Goal: Task Accomplishment & Management: Use online tool/utility

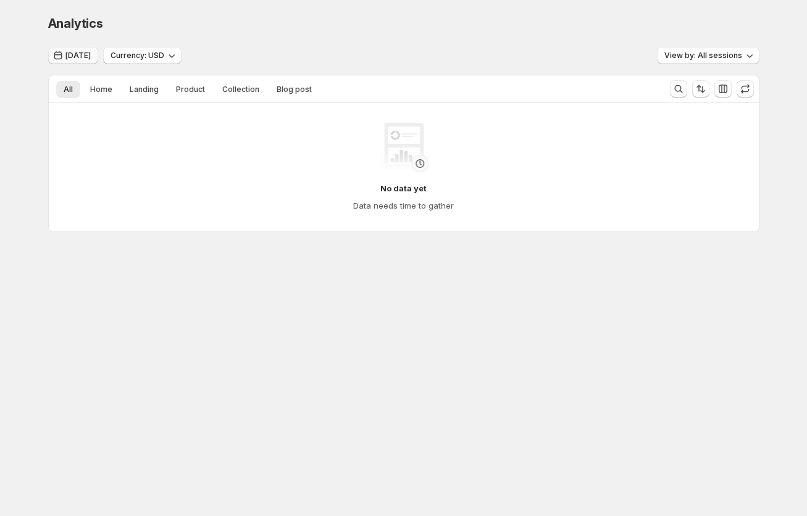
click at [83, 51] on span "[DATE]" at bounding box center [77, 56] width 25 height 10
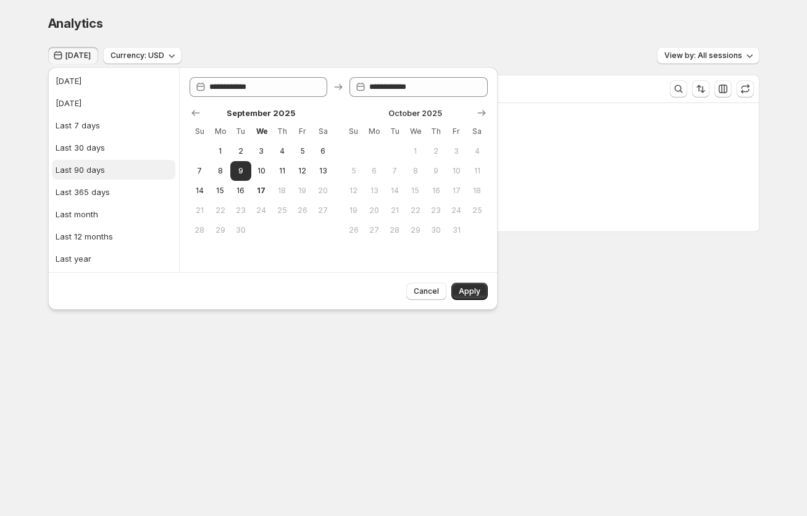
click at [88, 169] on div "Last 90 days" at bounding box center [80, 170] width 49 height 12
type input "**********"
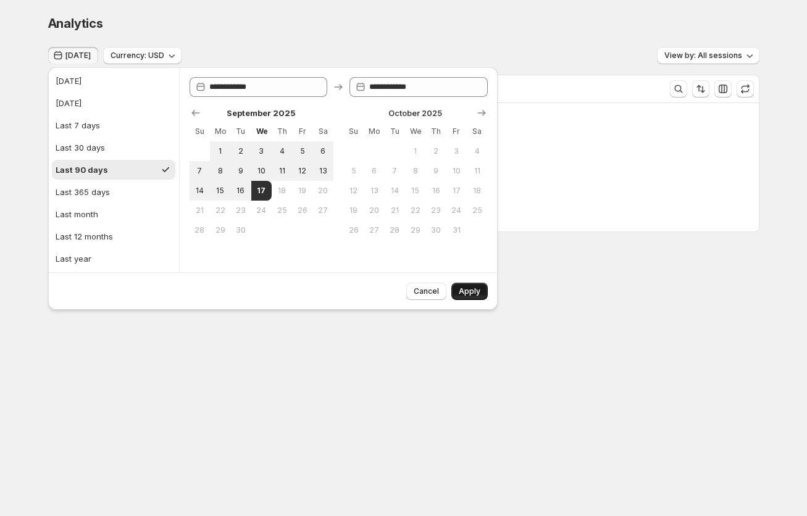
click at [463, 294] on span "Apply" at bounding box center [470, 291] width 22 height 10
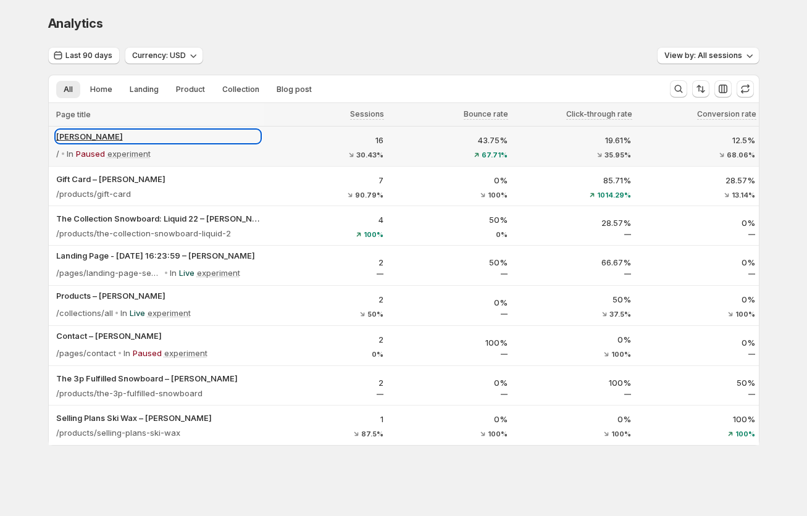
click at [82, 135] on p "[PERSON_NAME]" at bounding box center [158, 136] width 204 height 12
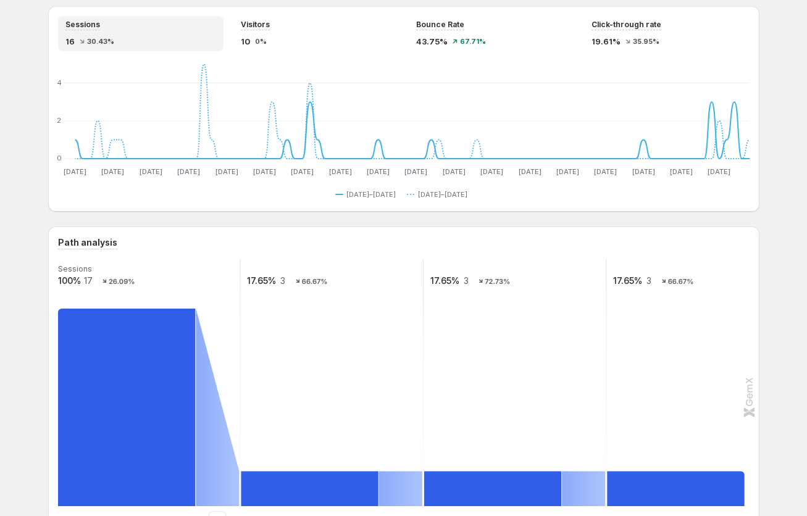
scroll to position [210, 0]
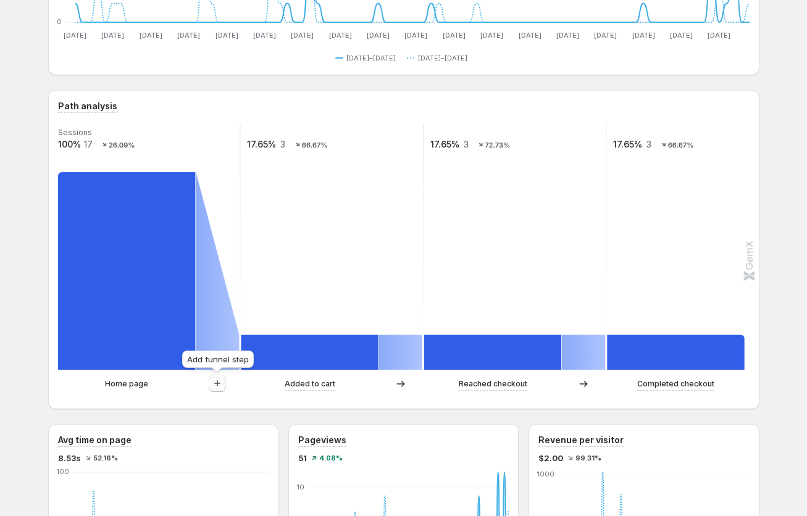
click at [222, 380] on icon "button" at bounding box center [217, 383] width 12 height 12
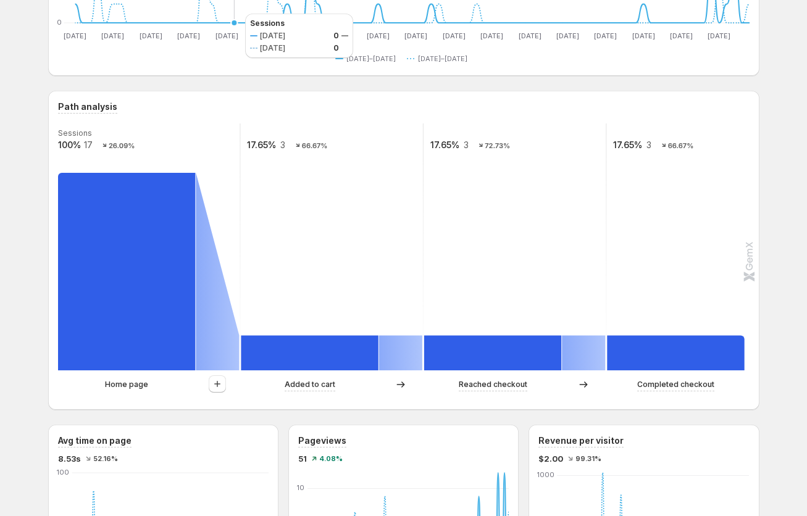
scroll to position [356, 0]
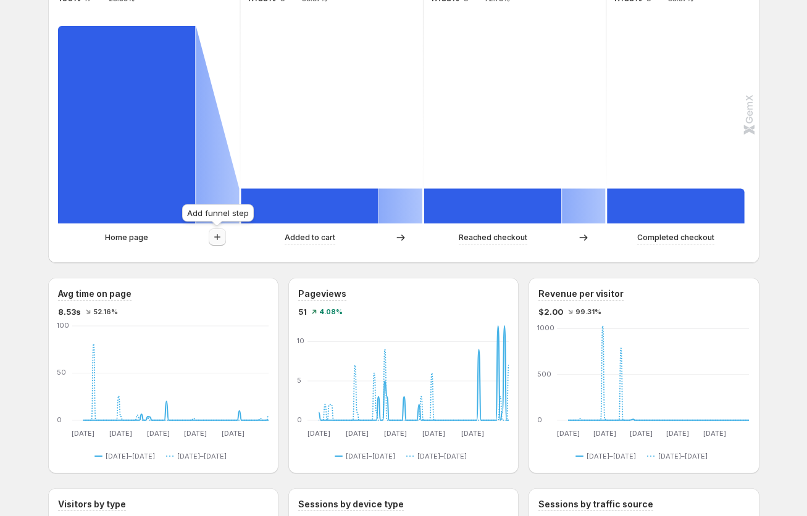
click at [218, 236] on icon "button" at bounding box center [217, 237] width 12 height 12
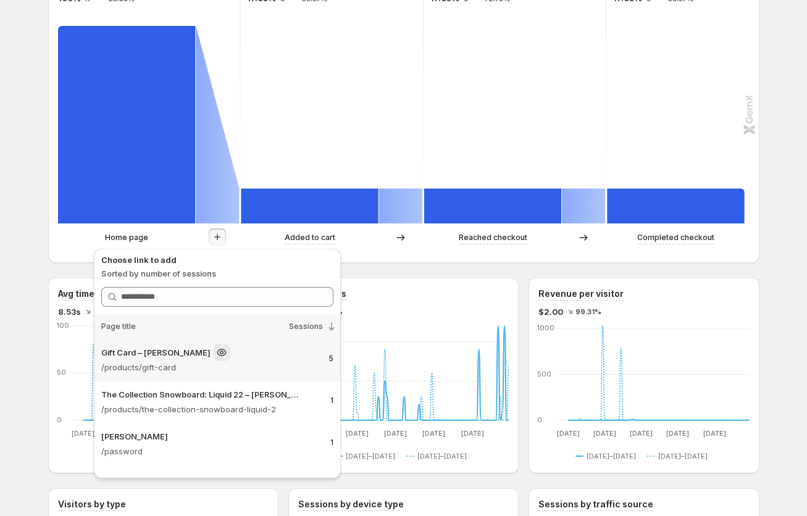
click at [236, 369] on p "/products/gift-card" at bounding box center [209, 367] width 217 height 12
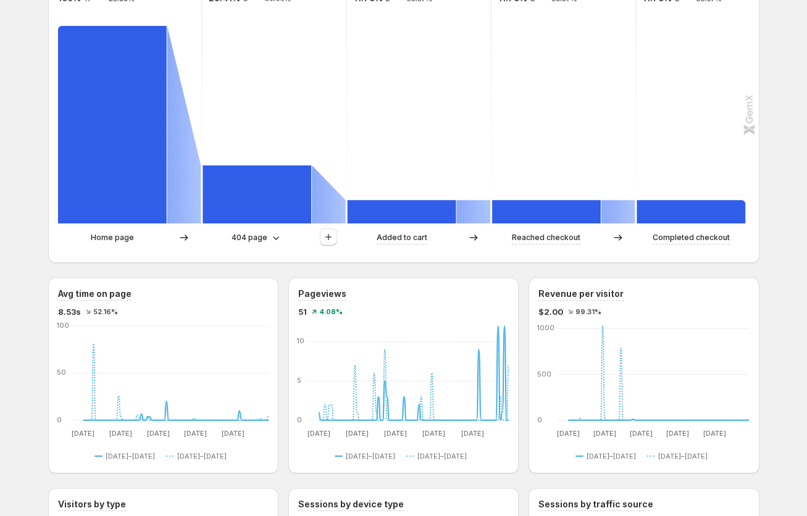
click at [27, 315] on div "[PERSON_NAME]. This page is ready [PERSON_NAME]-gemx Create experiment Last 90 …" at bounding box center [403, 410] width 807 height 1533
click at [247, 238] on p "404 page" at bounding box center [249, 237] width 36 height 12
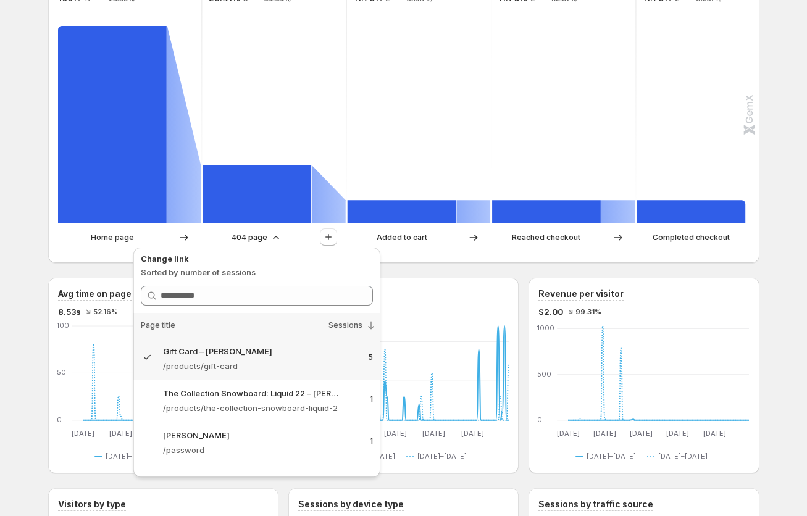
click at [37, 255] on div "[PERSON_NAME]. This page is ready [PERSON_NAME]-gemx Create experiment Last 90 …" at bounding box center [403, 410] width 741 height 1533
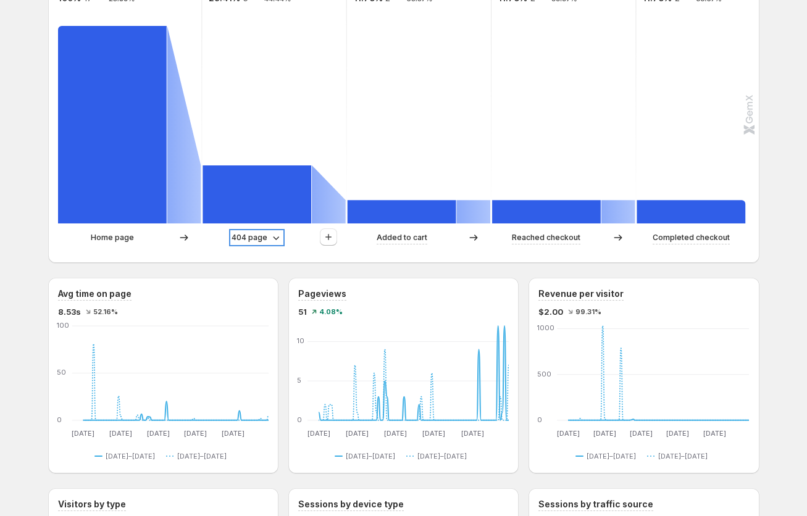
click at [251, 236] on p "404 page" at bounding box center [249, 237] width 36 height 12
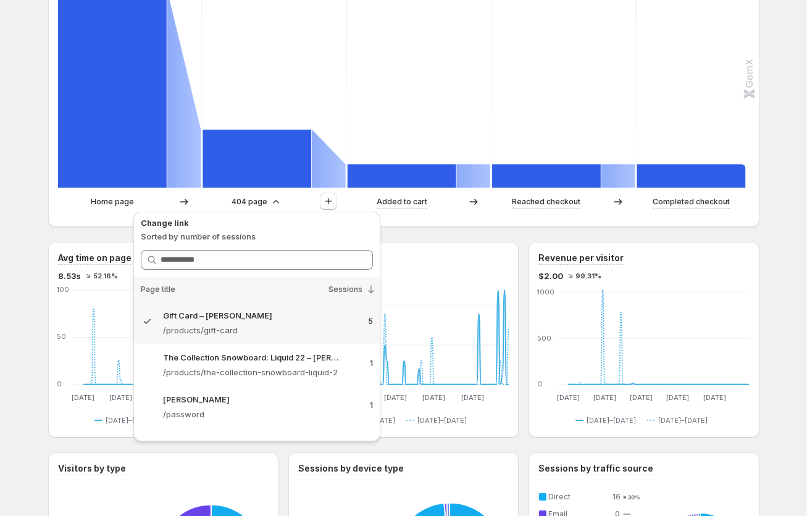
scroll to position [405, 0]
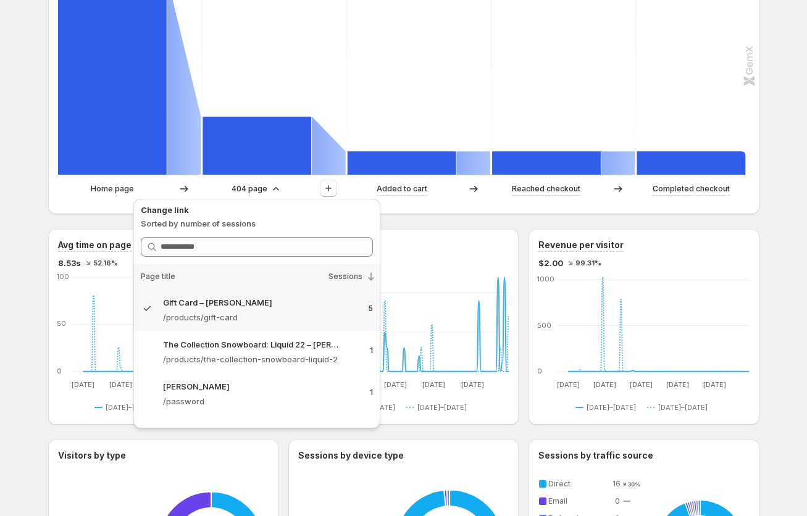
click at [26, 195] on div "[PERSON_NAME]. This page is ready [PERSON_NAME]-gemx Create experiment Last 90 …" at bounding box center [403, 361] width 807 height 1533
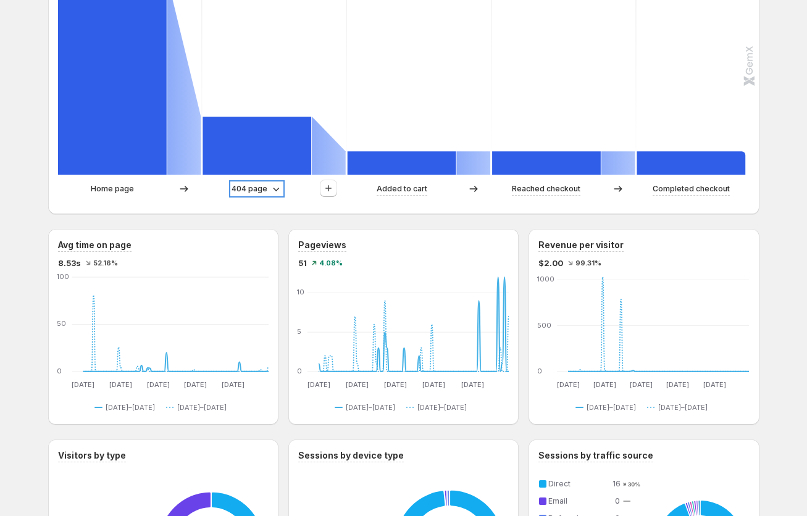
click at [251, 189] on p "404 page" at bounding box center [249, 189] width 36 height 12
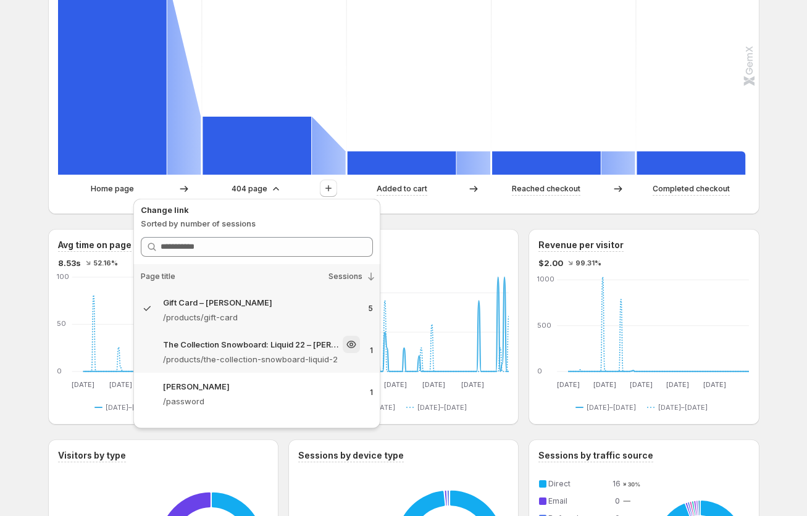
click at [231, 347] on p "The Collection Snowboard: Liquid 22 – [PERSON_NAME]" at bounding box center [251, 344] width 177 height 12
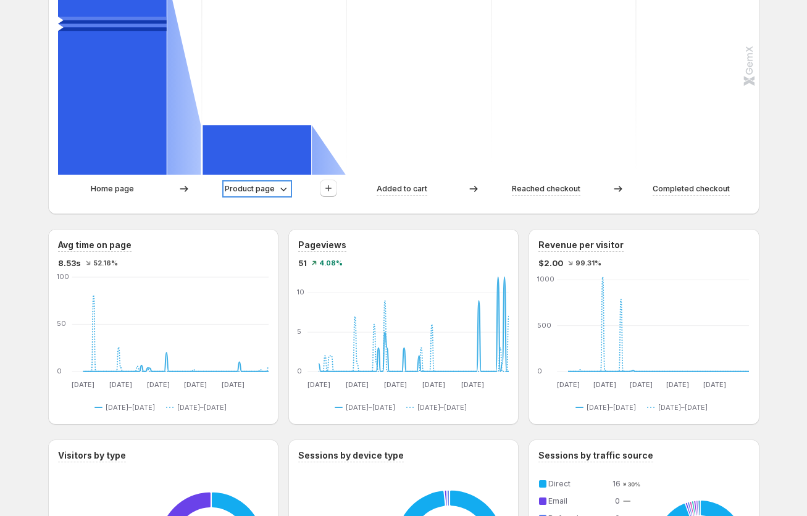
click at [244, 192] on p "Product page" at bounding box center [250, 189] width 50 height 12
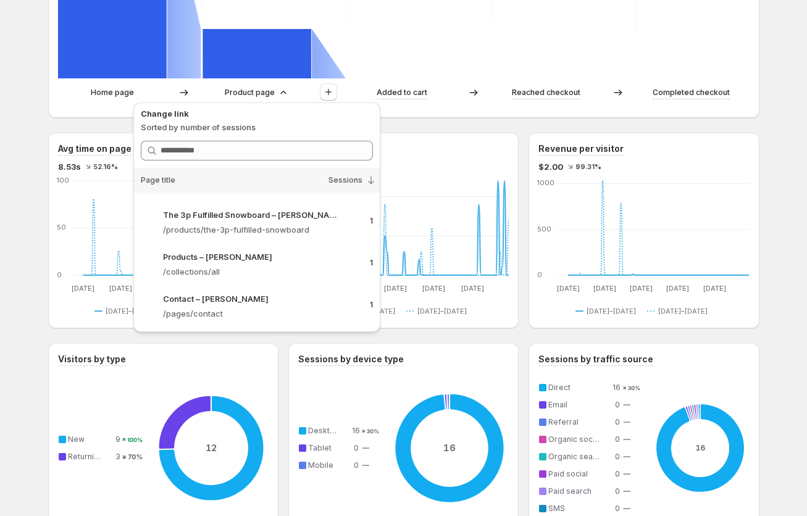
scroll to position [0, 0]
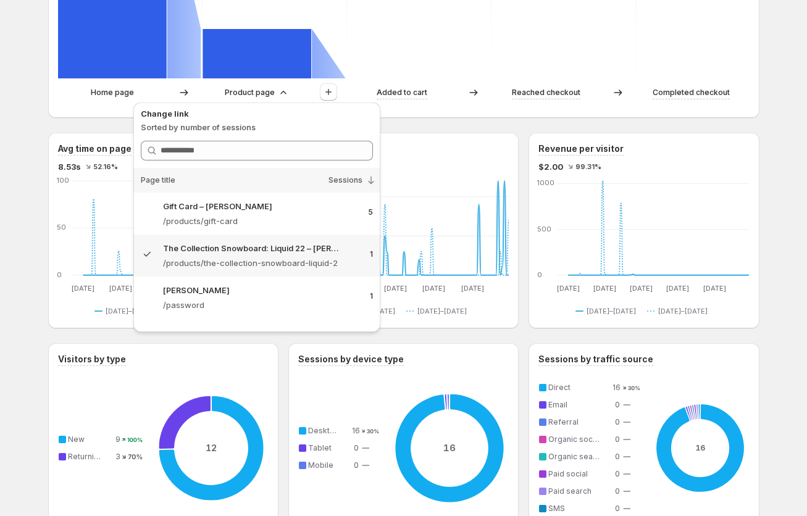
click at [30, 217] on div "[PERSON_NAME]. This page is ready [PERSON_NAME]-gemx Create experiment Last 90 …" at bounding box center [403, 265] width 807 height 1533
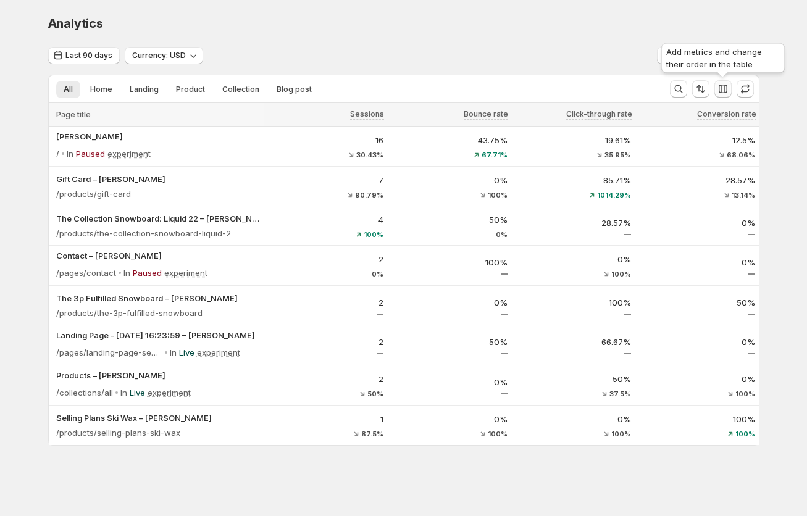
click at [724, 89] on icon "button" at bounding box center [722, 89] width 9 height 9
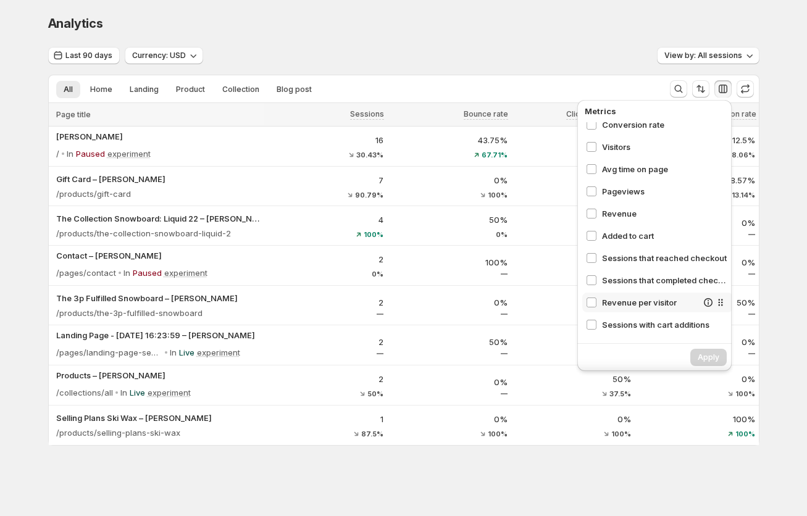
scroll to position [139, 0]
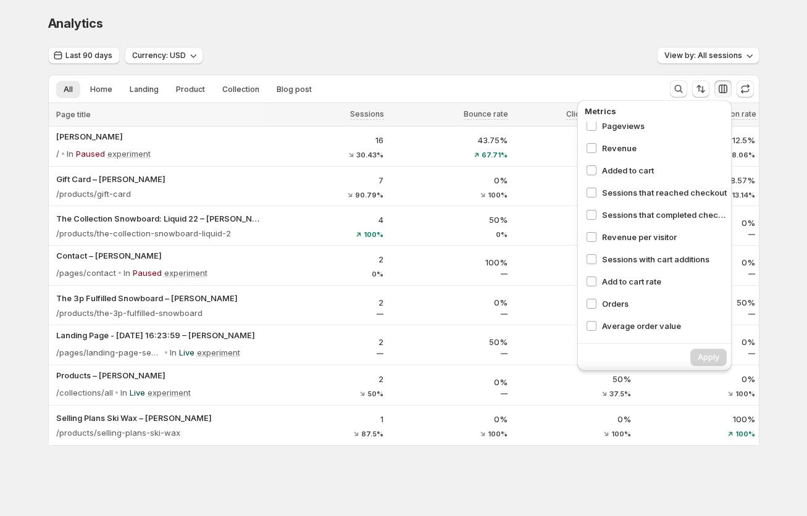
click at [297, 51] on div "Last 90 days Currency: USD View by: All sessions" at bounding box center [403, 56] width 711 height 18
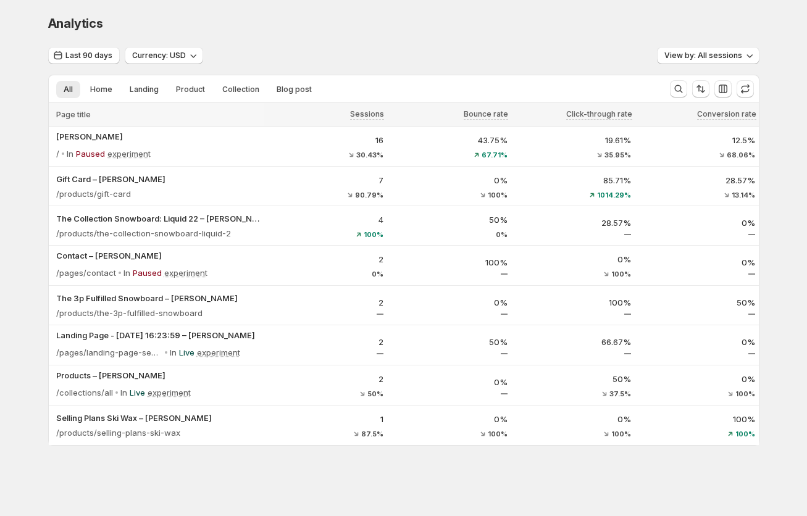
click at [12, 177] on div "Analytics. This page is ready Analytics Last 90 days Currency: USD View by: All…" at bounding box center [403, 256] width 807 height 512
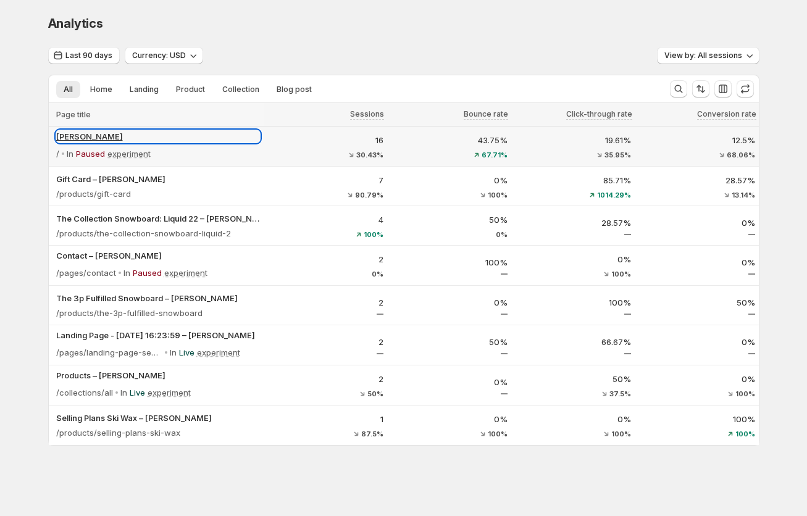
click at [75, 133] on p "[PERSON_NAME]" at bounding box center [158, 136] width 204 height 12
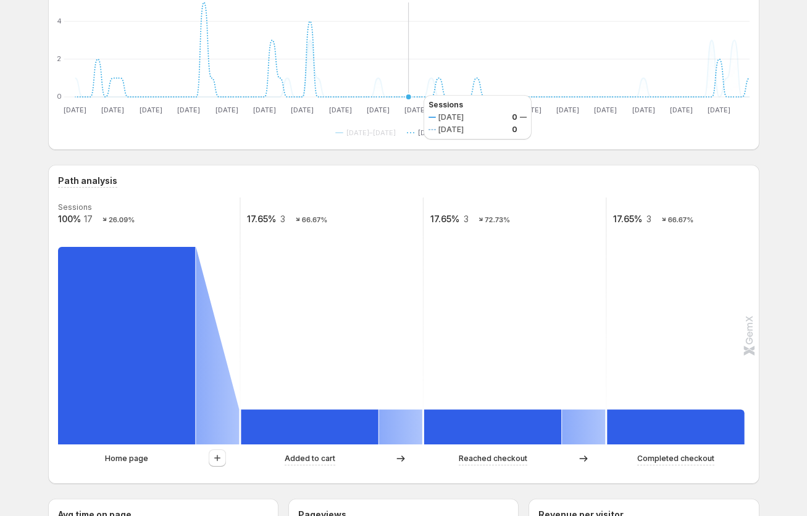
scroll to position [146, 0]
